Goal: Task Accomplishment & Management: Manage account settings

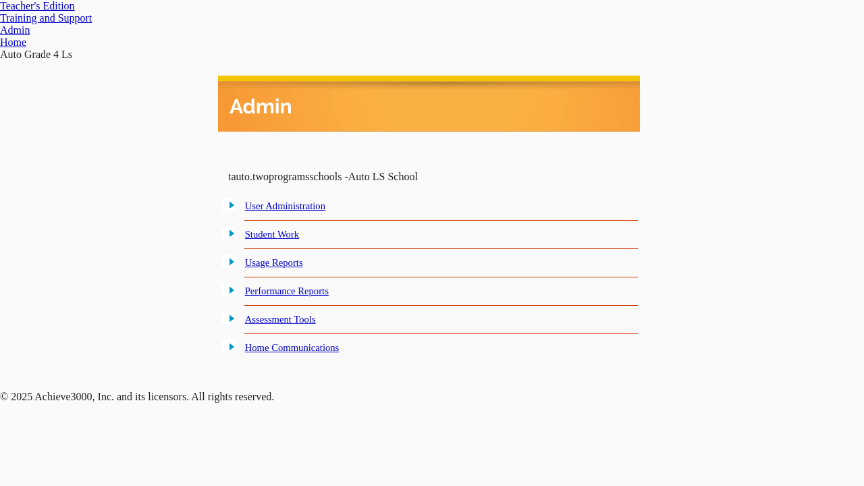
click at [298, 207] on link "User Administration" at bounding box center [285, 206] width 80 height 11
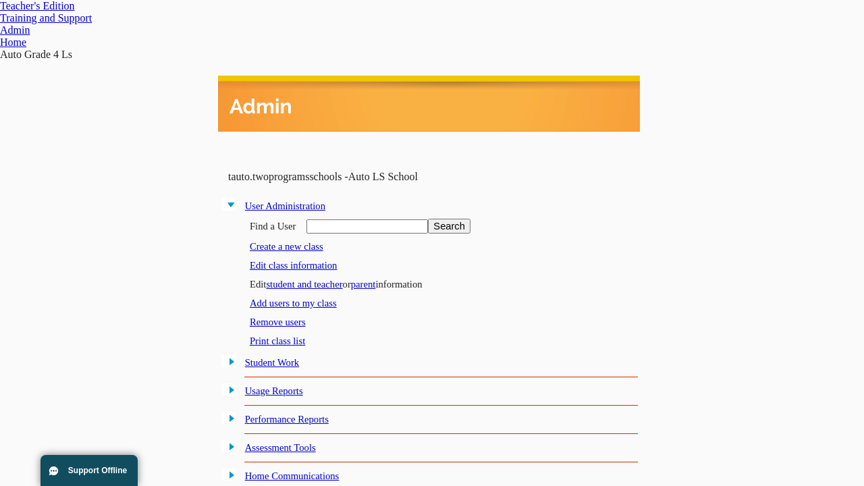
click at [298, 263] on link "Edit class information" at bounding box center [293, 265] width 87 height 11
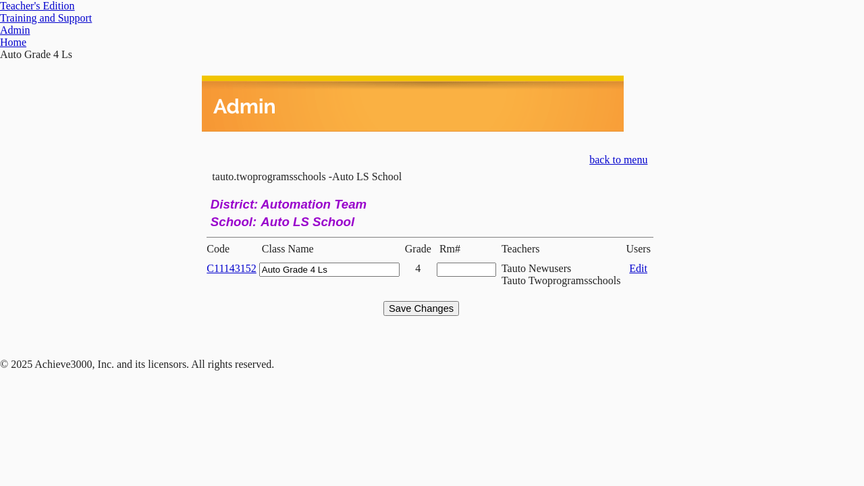
click at [240, 263] on link "C11143152" at bounding box center [231, 268] width 49 height 11
